Goal: Task Accomplishment & Management: Use online tool/utility

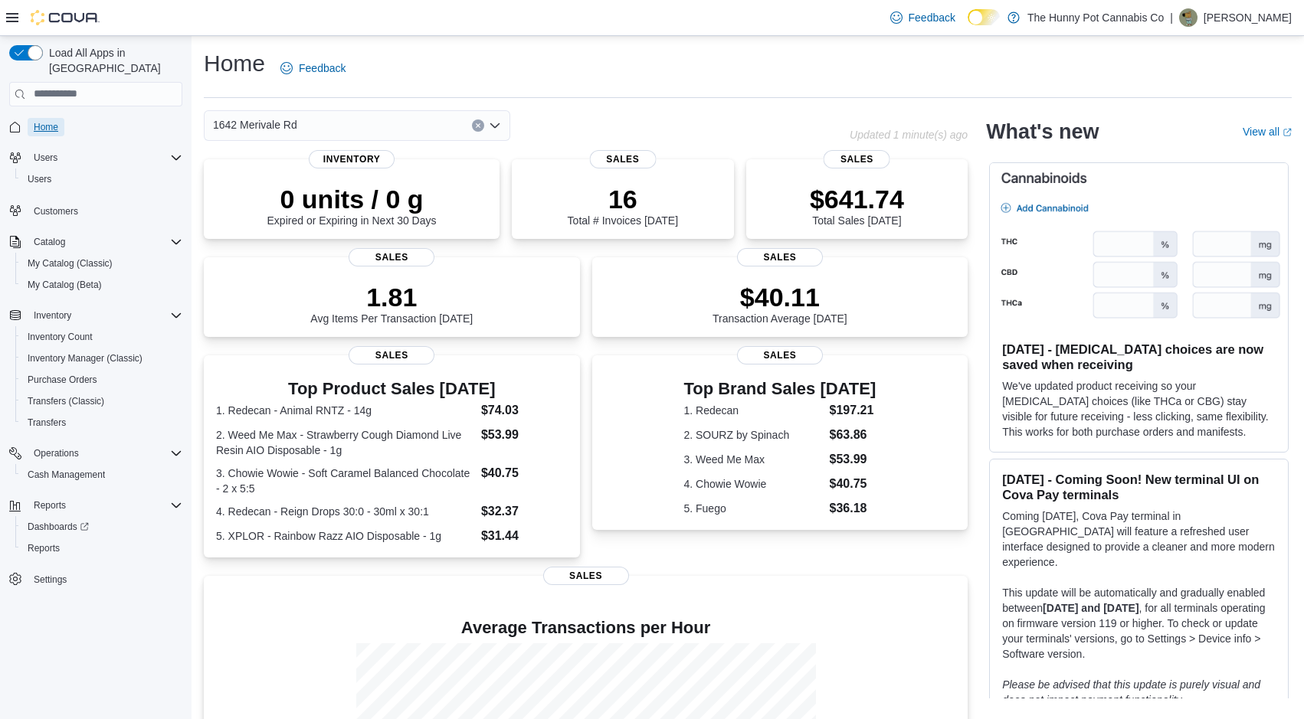
click at [38, 118] on span "Home" at bounding box center [46, 127] width 25 height 18
click at [53, 542] on span "Reports" at bounding box center [44, 548] width 32 height 12
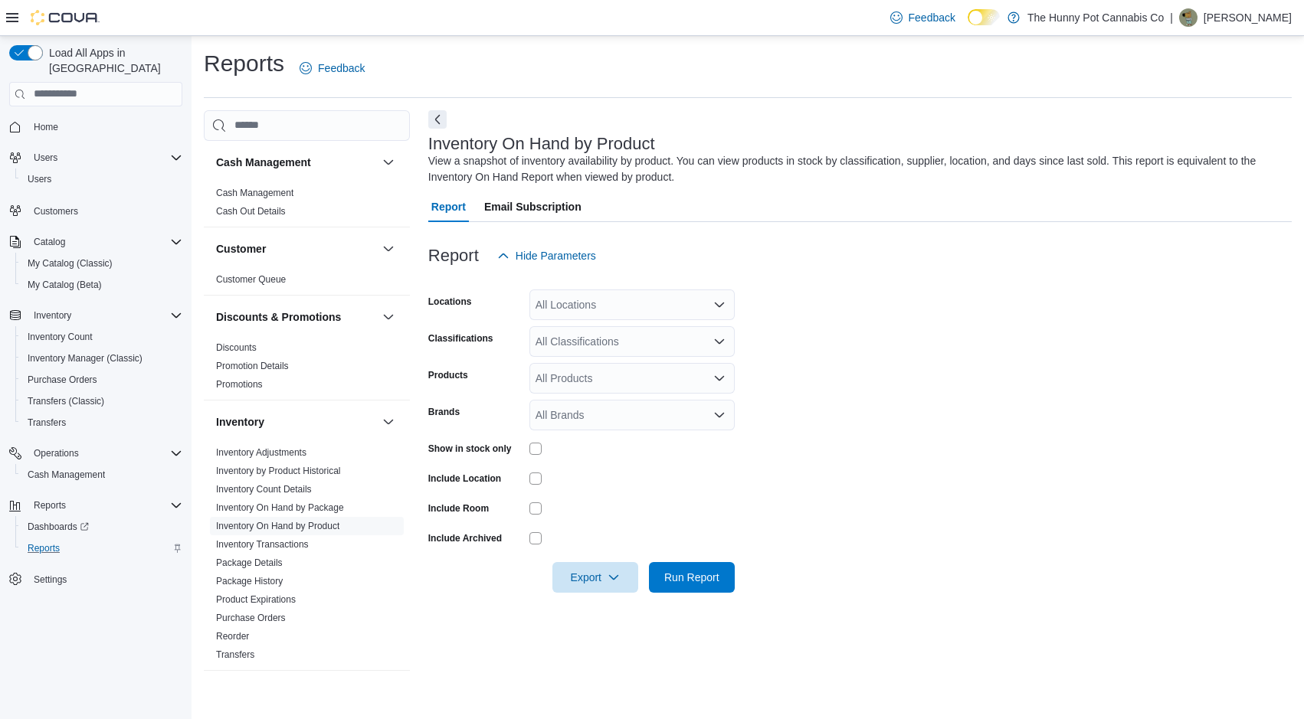
click at [588, 319] on div "All Locations" at bounding box center [631, 305] width 205 height 31
type input "****"
click at [591, 335] on span "1642 Merivale Rd" at bounding box center [604, 330] width 84 height 15
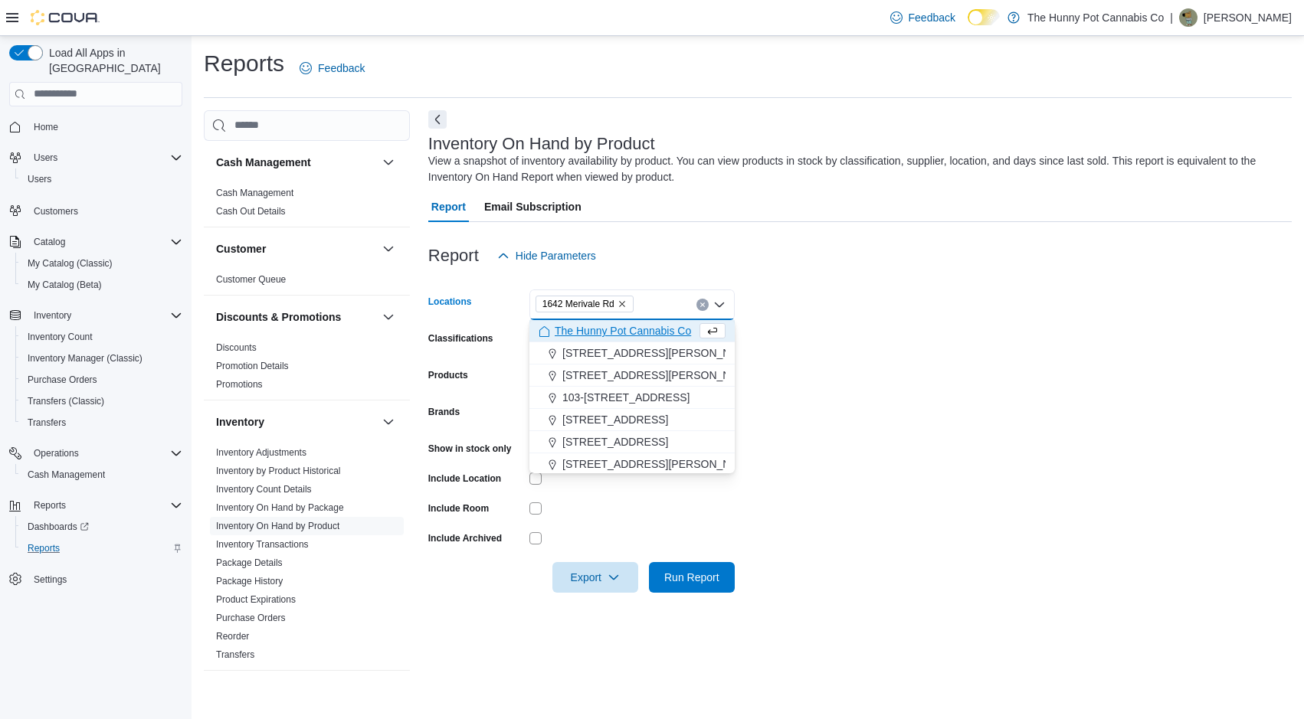
click at [1001, 336] on form "Locations [GEOGRAPHIC_DATA] Combo box. Selected. 1642 Merivale Rd. Press Backsp…" at bounding box center [859, 432] width 863 height 322
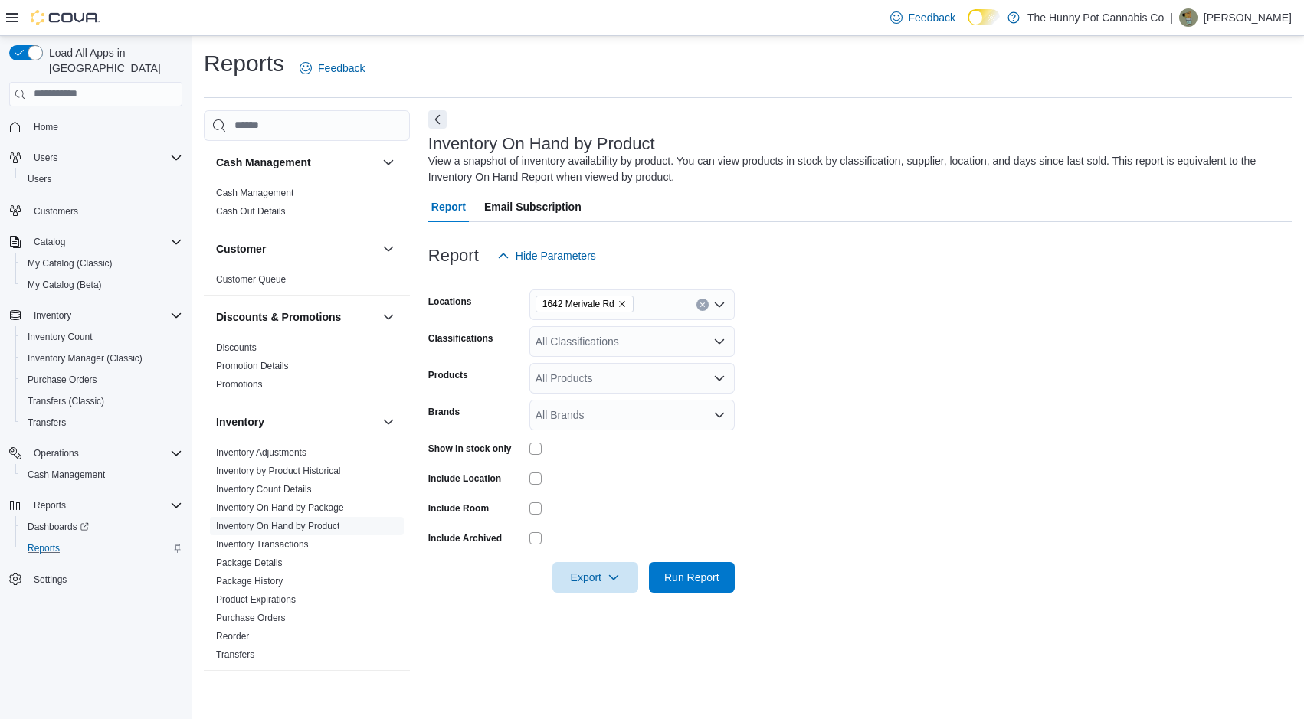
click at [713, 339] on icon "Open list of options" at bounding box center [719, 342] width 12 height 12
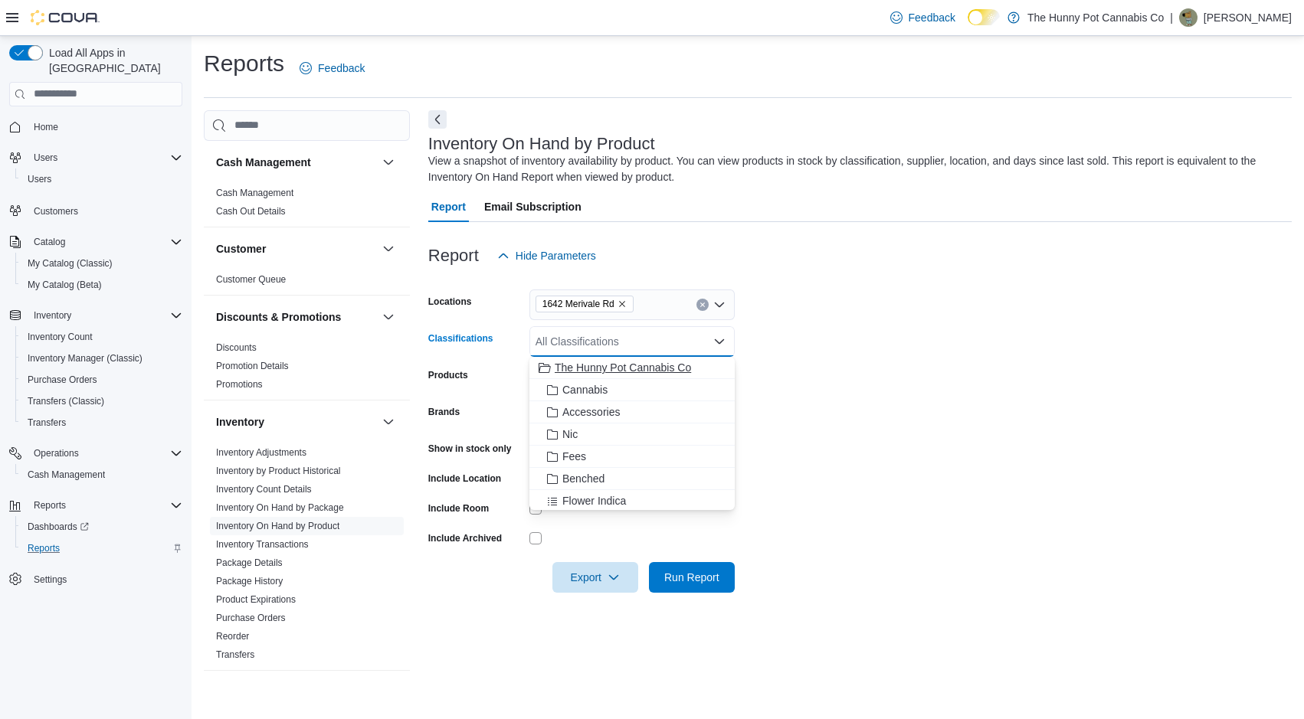
click at [655, 372] on span "The Hunny Pot Cannabis Co" at bounding box center [623, 367] width 136 height 15
click at [978, 319] on form "Locations 1642 Merivale Rd Classifications The Hunny Pot Cannabis Co Combo box.…" at bounding box center [859, 432] width 863 height 322
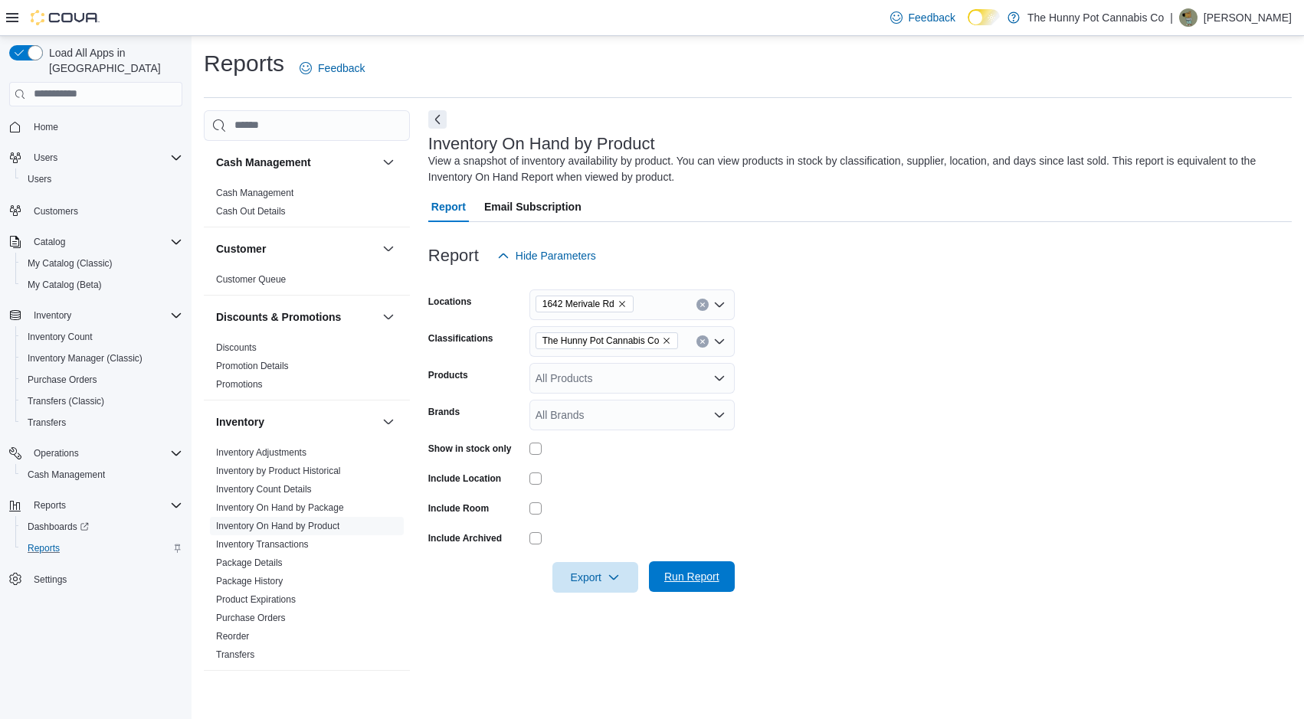
click at [693, 570] on span "Run Report" at bounding box center [691, 576] width 55 height 15
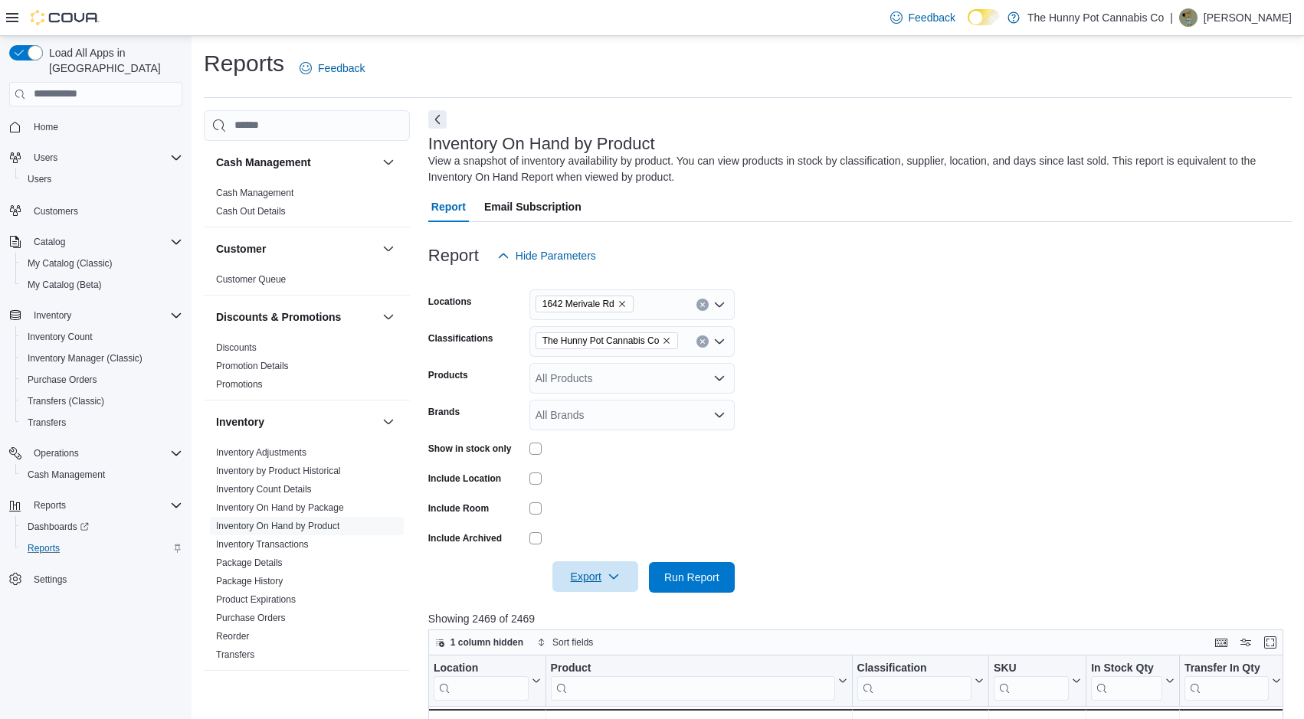
click at [586, 573] on span "Export" at bounding box center [595, 577] width 67 height 31
click at [581, 606] on span "Export to Excel" at bounding box center [596, 608] width 69 height 12
